Goal: Information Seeking & Learning: Check status

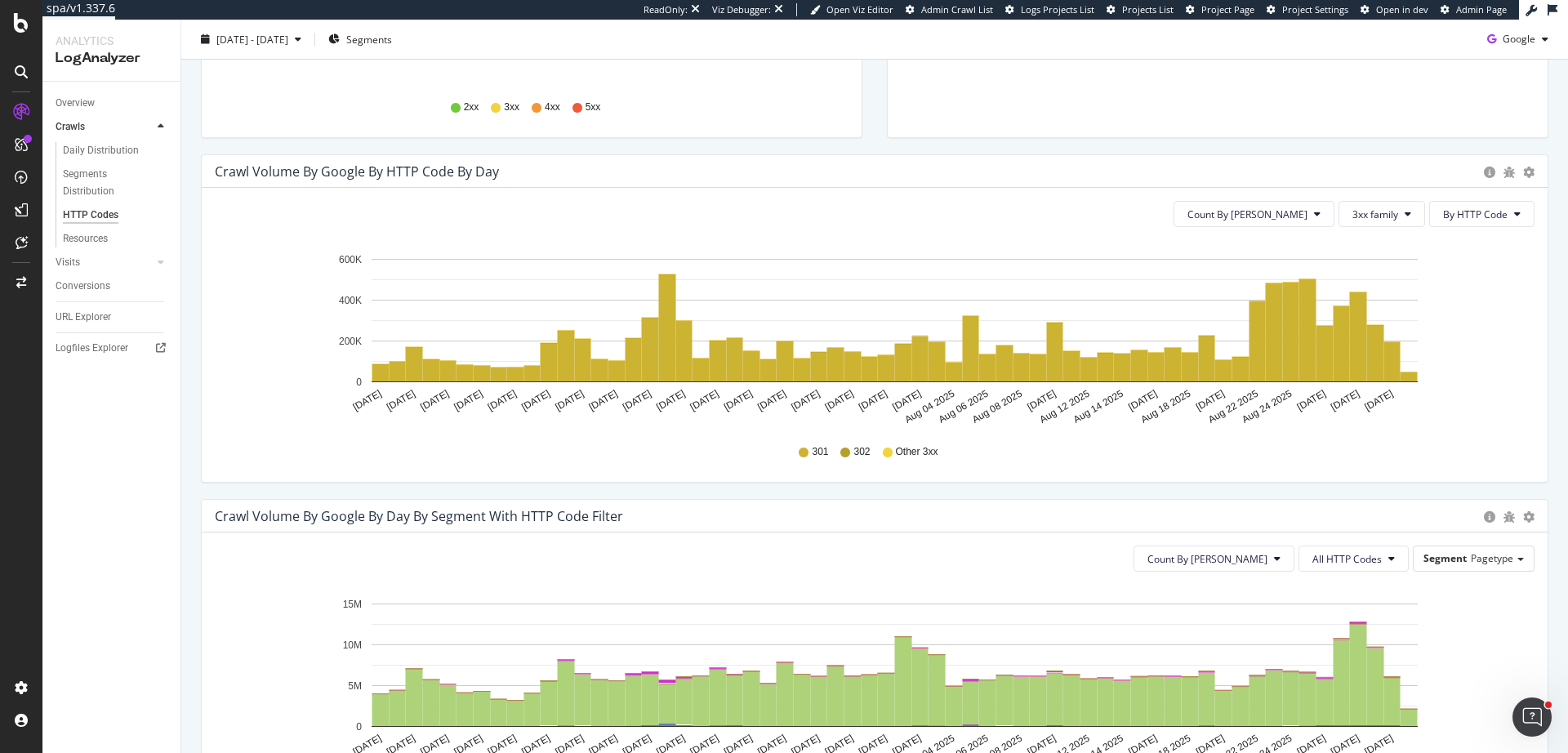
scroll to position [343, 0]
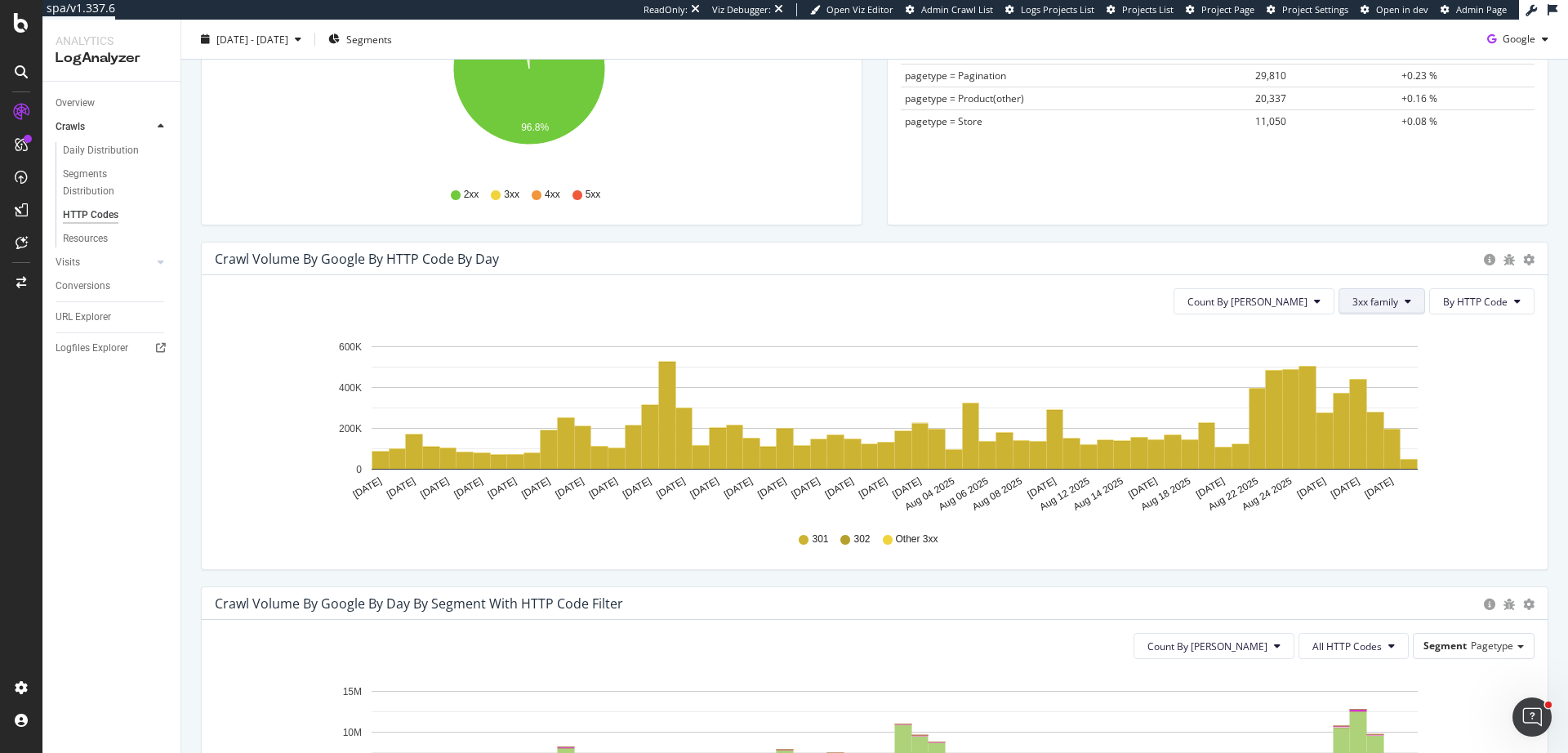
click at [1385, 300] on span "3xx family" at bounding box center [1375, 301] width 46 height 14
click at [1378, 336] on span "All HTTP Codes" at bounding box center [1382, 334] width 83 height 15
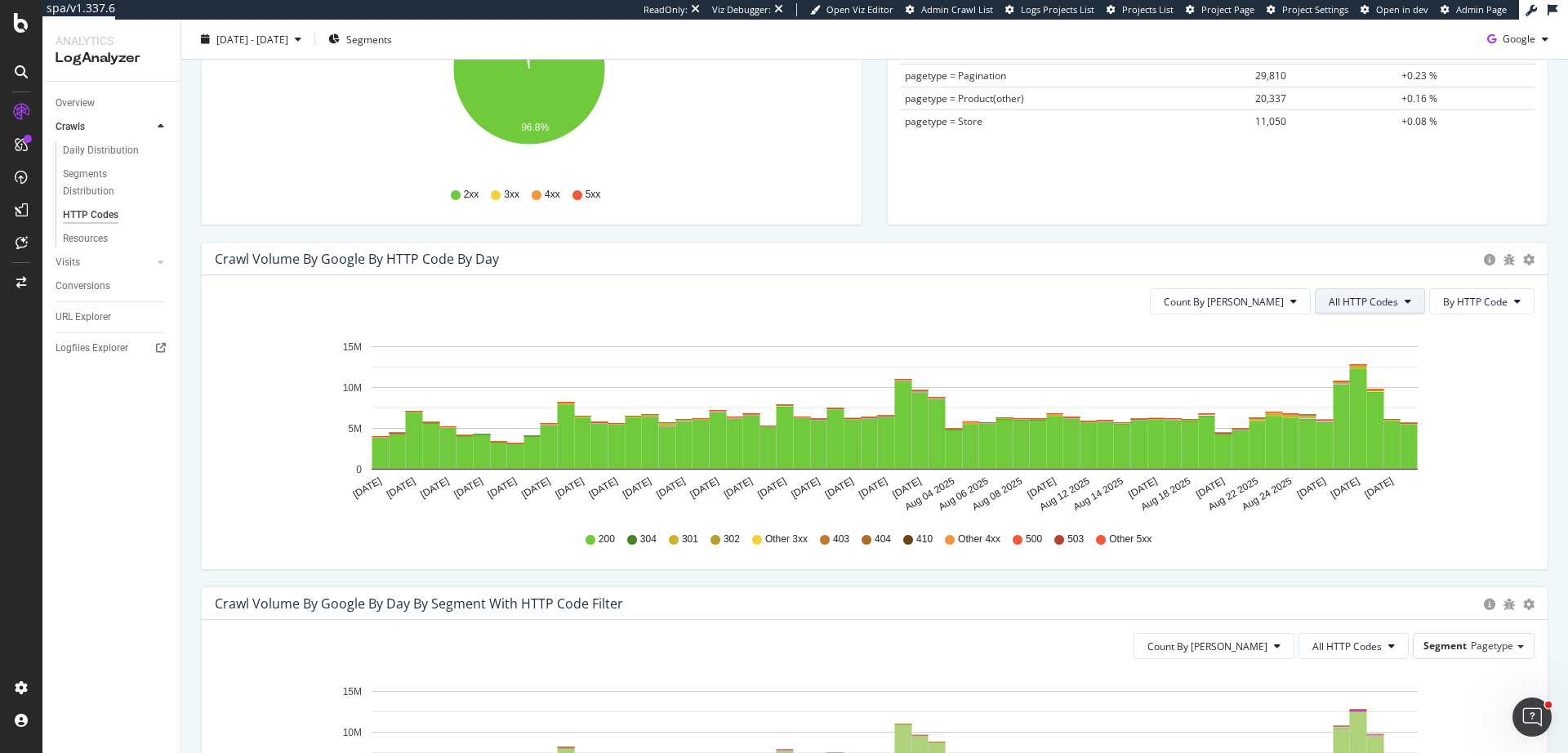
click at [1374, 304] on span "All HTTP Codes" at bounding box center [1363, 301] width 70 height 14
click at [1355, 419] on span "3xx family" at bounding box center [1360, 425] width 83 height 15
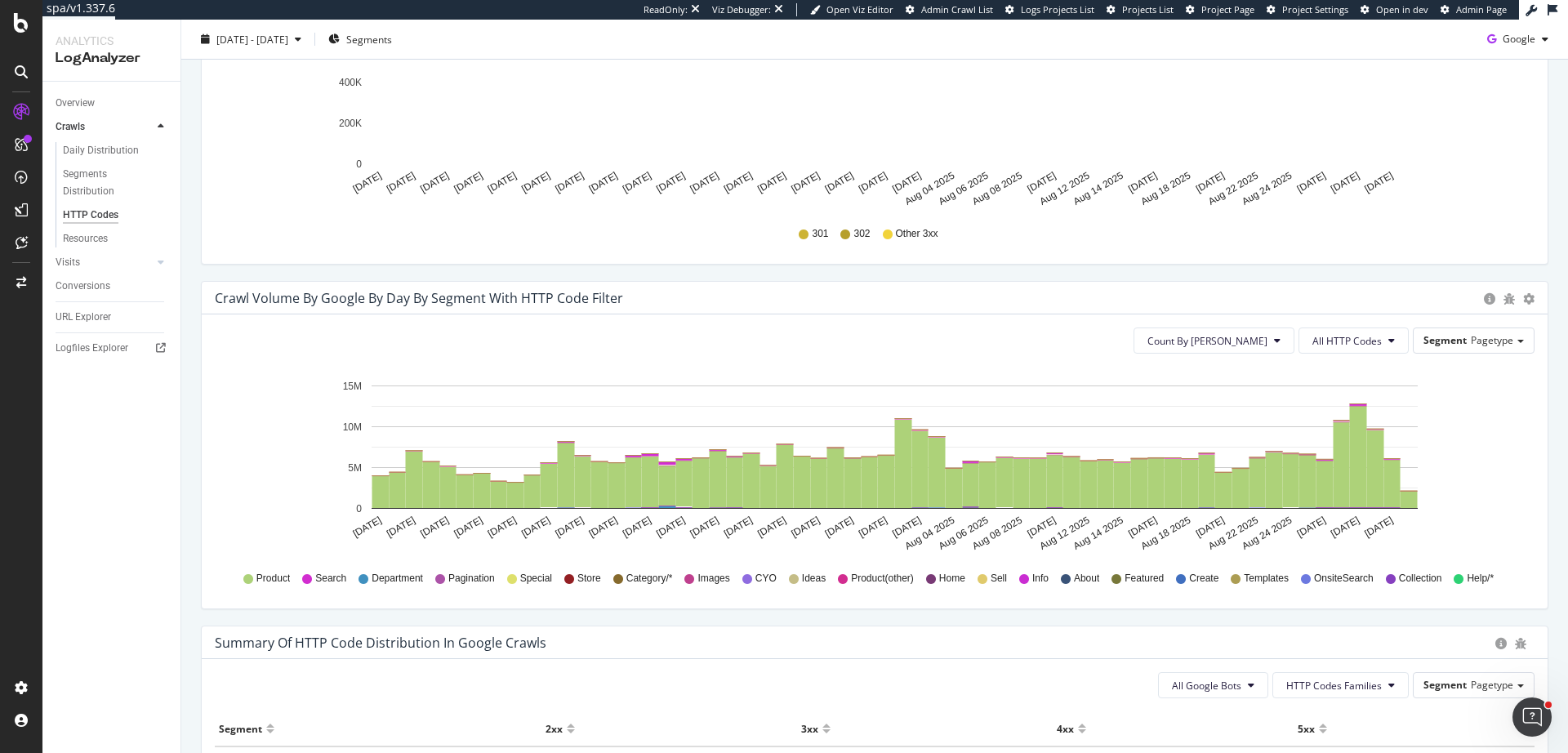
scroll to position [588, 0]
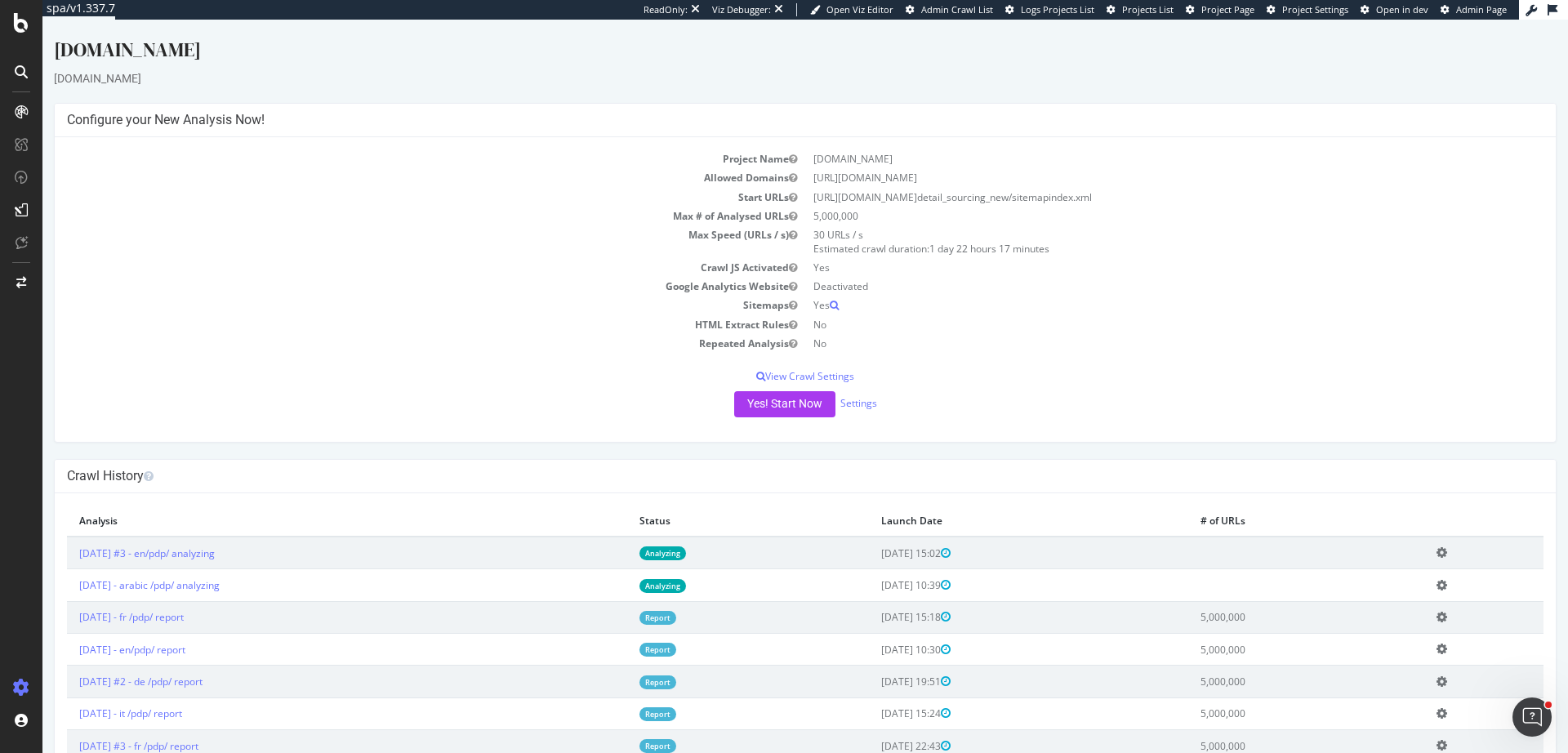
click at [1127, 198] on td "[URL][DOMAIN_NAME]​detail_sourcing_new/sitemapindex.xml" at bounding box center [1174, 197] width 738 height 19
copy td "[URL][DOMAIN_NAME]​detail_sourcing_new/sitemapindex.xml"
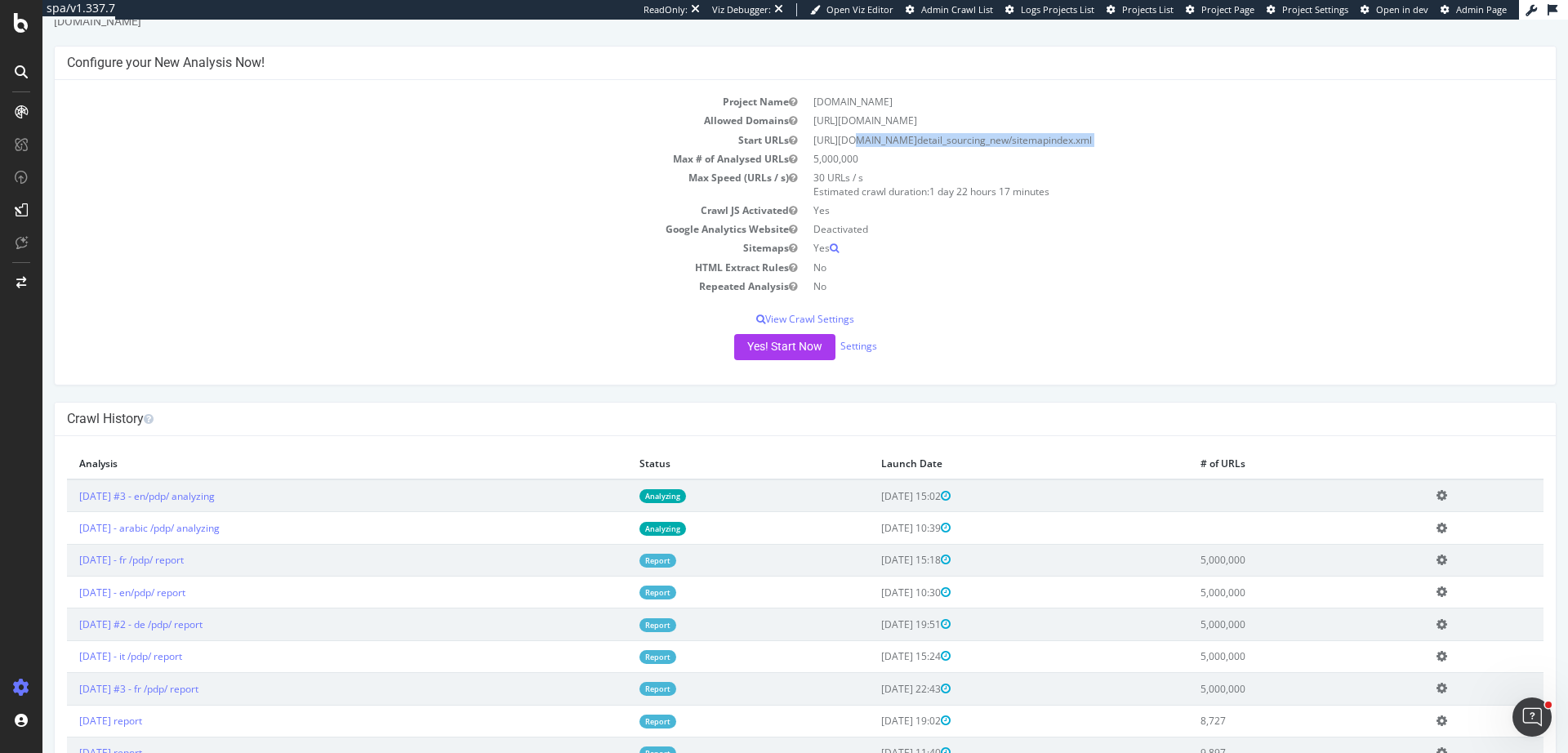
scroll to position [62, 0]
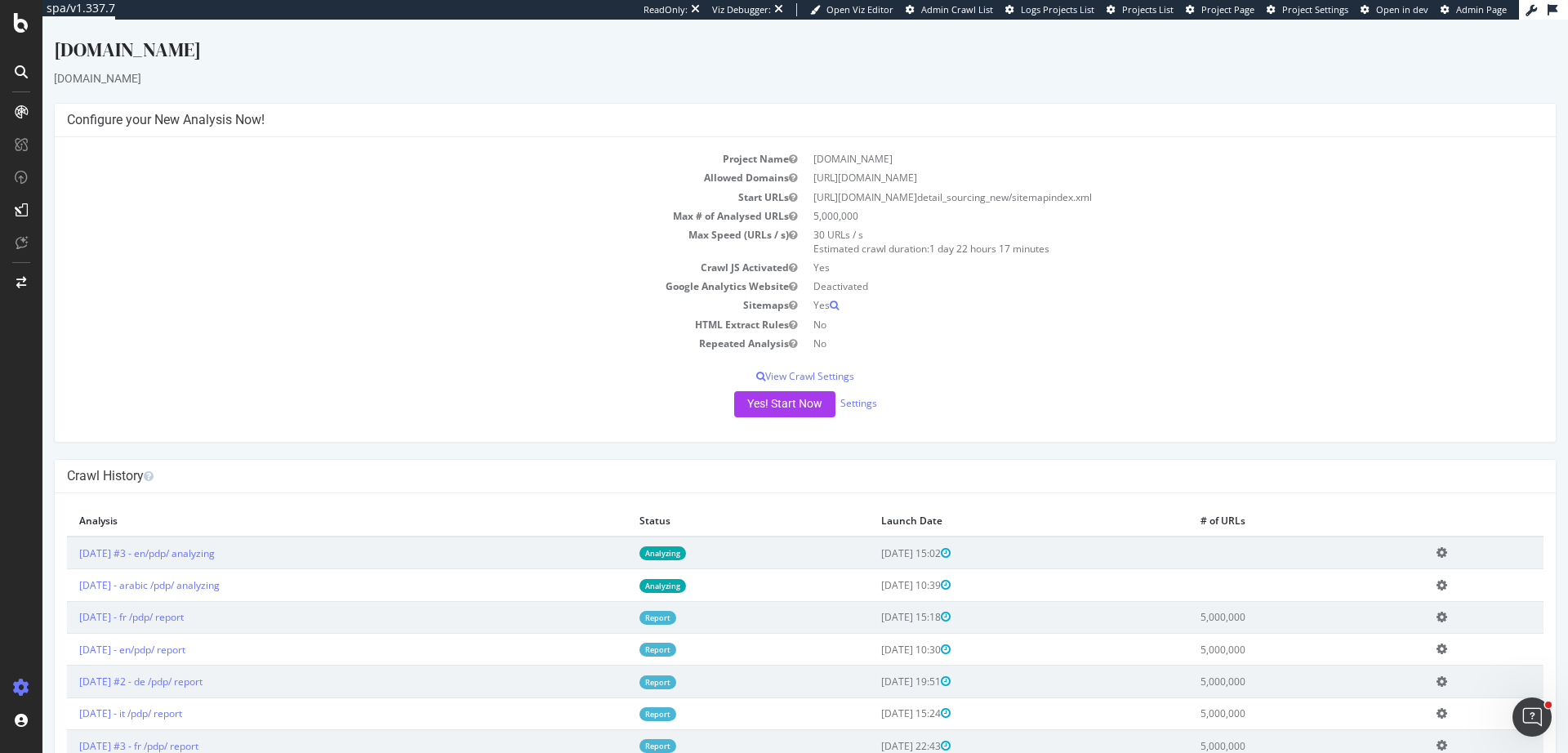
click at [1185, 216] on td "5,000,000" at bounding box center [1174, 216] width 738 height 19
click at [1014, 201] on td "[URL][DOMAIN_NAME]​detail_sourcing_new/sitemapindex.xml" at bounding box center [1174, 197] width 738 height 19
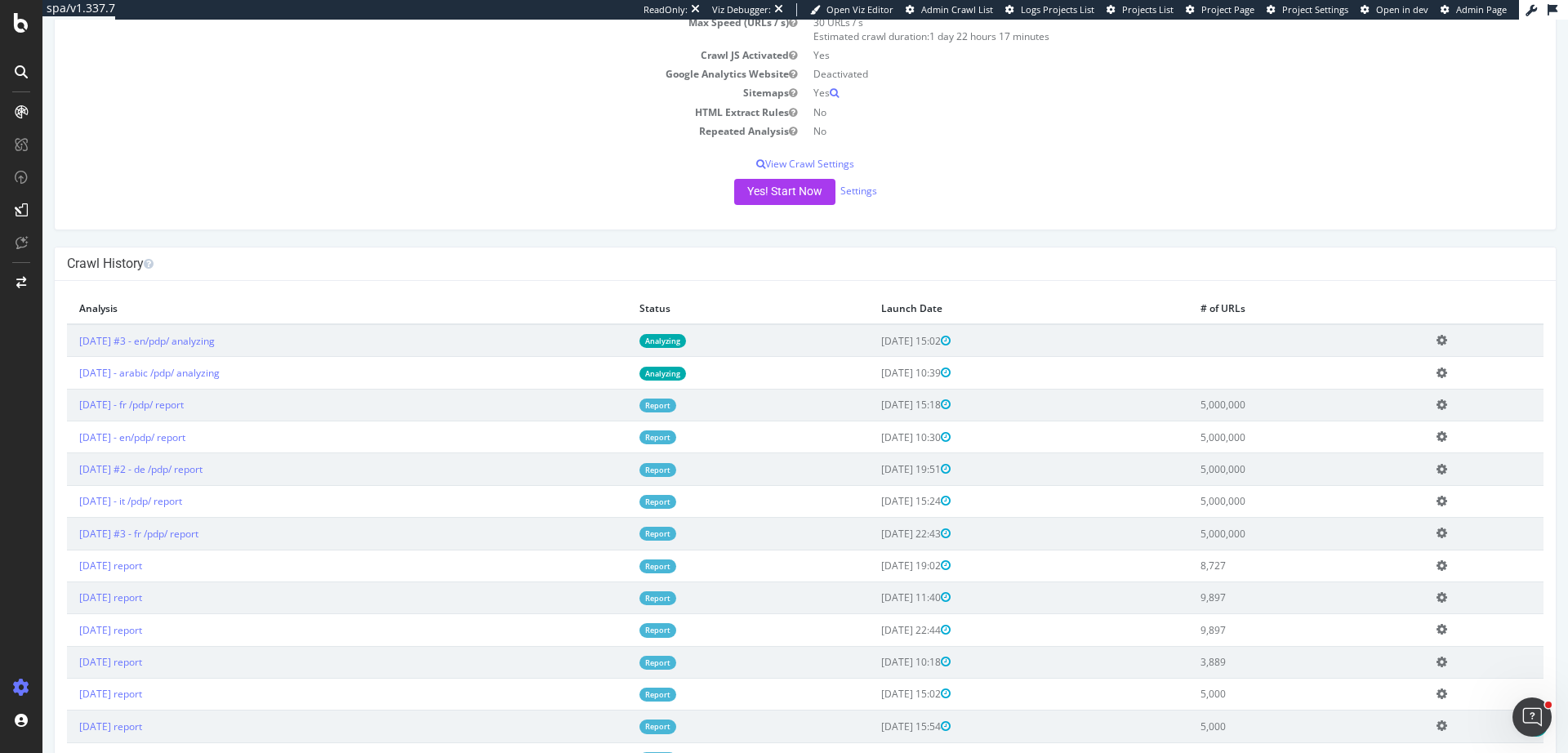
scroll to position [221, 0]
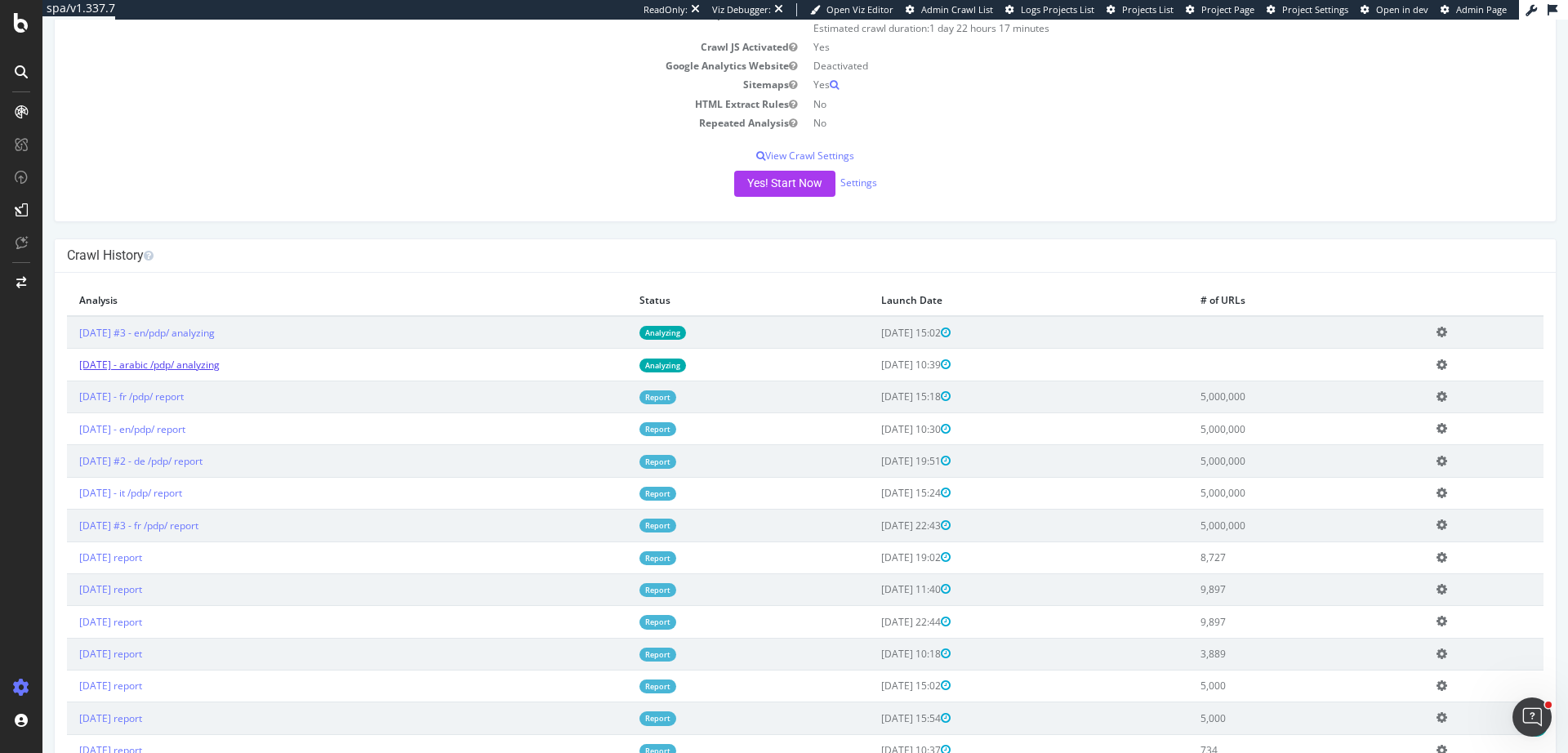
click at [220, 369] on link "[DATE] - arabic /pdp/ analyzing" at bounding box center [149, 364] width 140 height 14
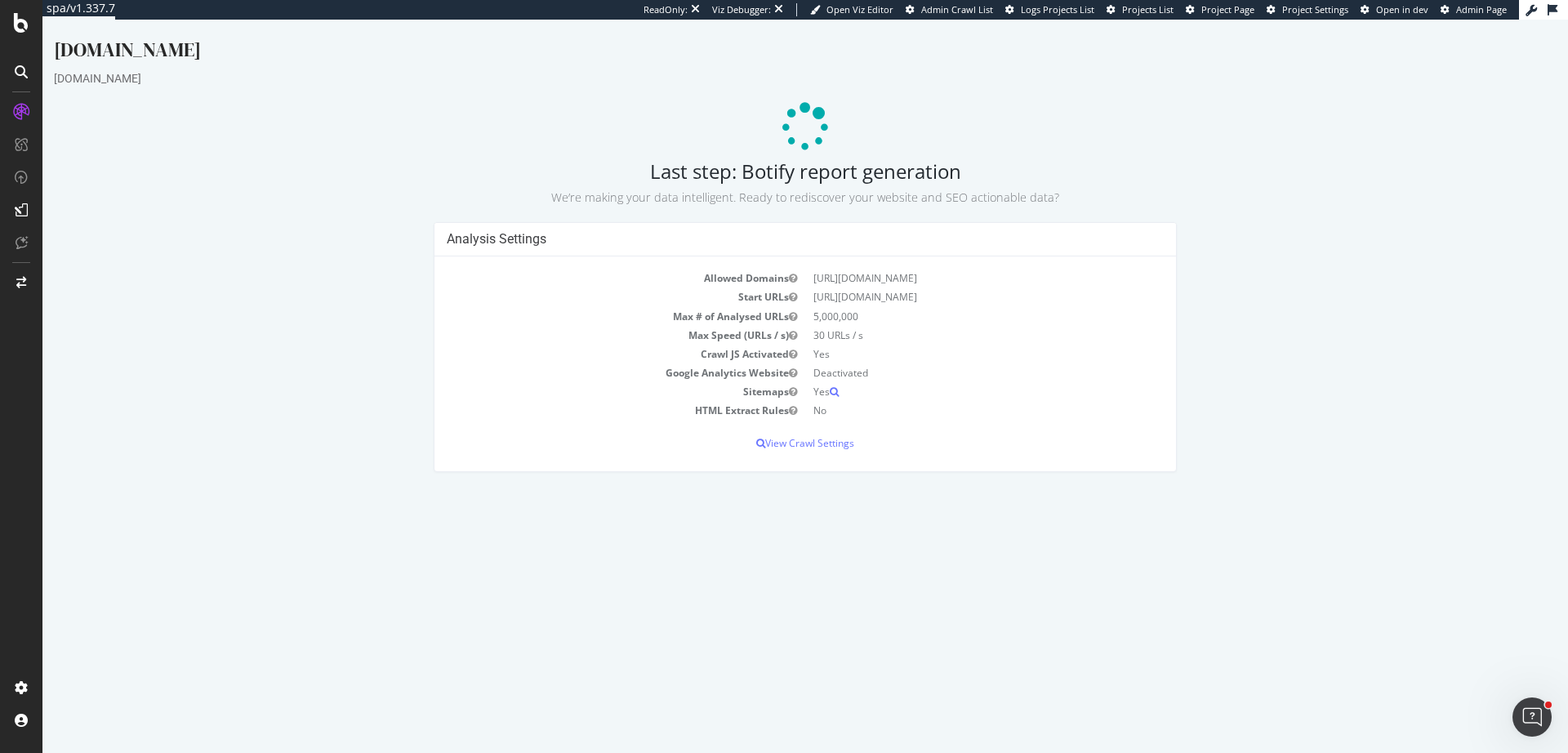
click at [823, 296] on td "[URL][DOMAIN_NAME]" at bounding box center [984, 296] width 359 height 19
drag, startPoint x: 823, startPoint y: 296, endPoint x: 944, endPoint y: 315, distance: 122.5
click at [944, 306] on td "[URL][DOMAIN_NAME]" at bounding box center [984, 296] width 359 height 19
copy td "[URL][DOMAIN_NAME]"
